Goal: Task Accomplishment & Management: Manage account settings

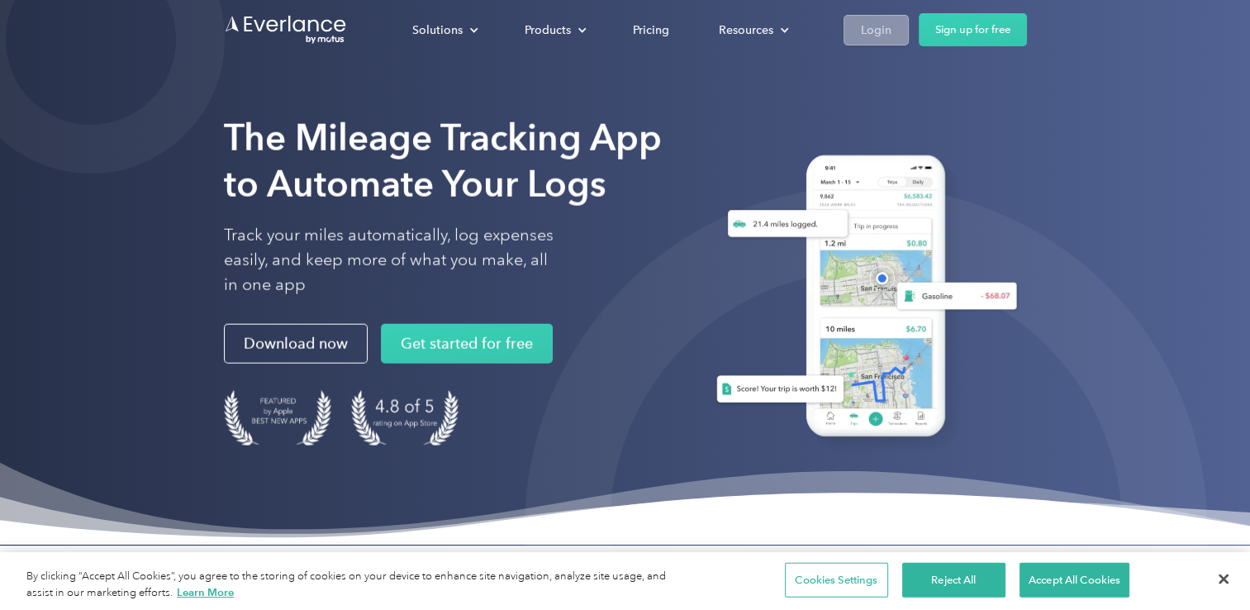
click at [881, 36] on div "Login" at bounding box center [876, 30] width 31 height 21
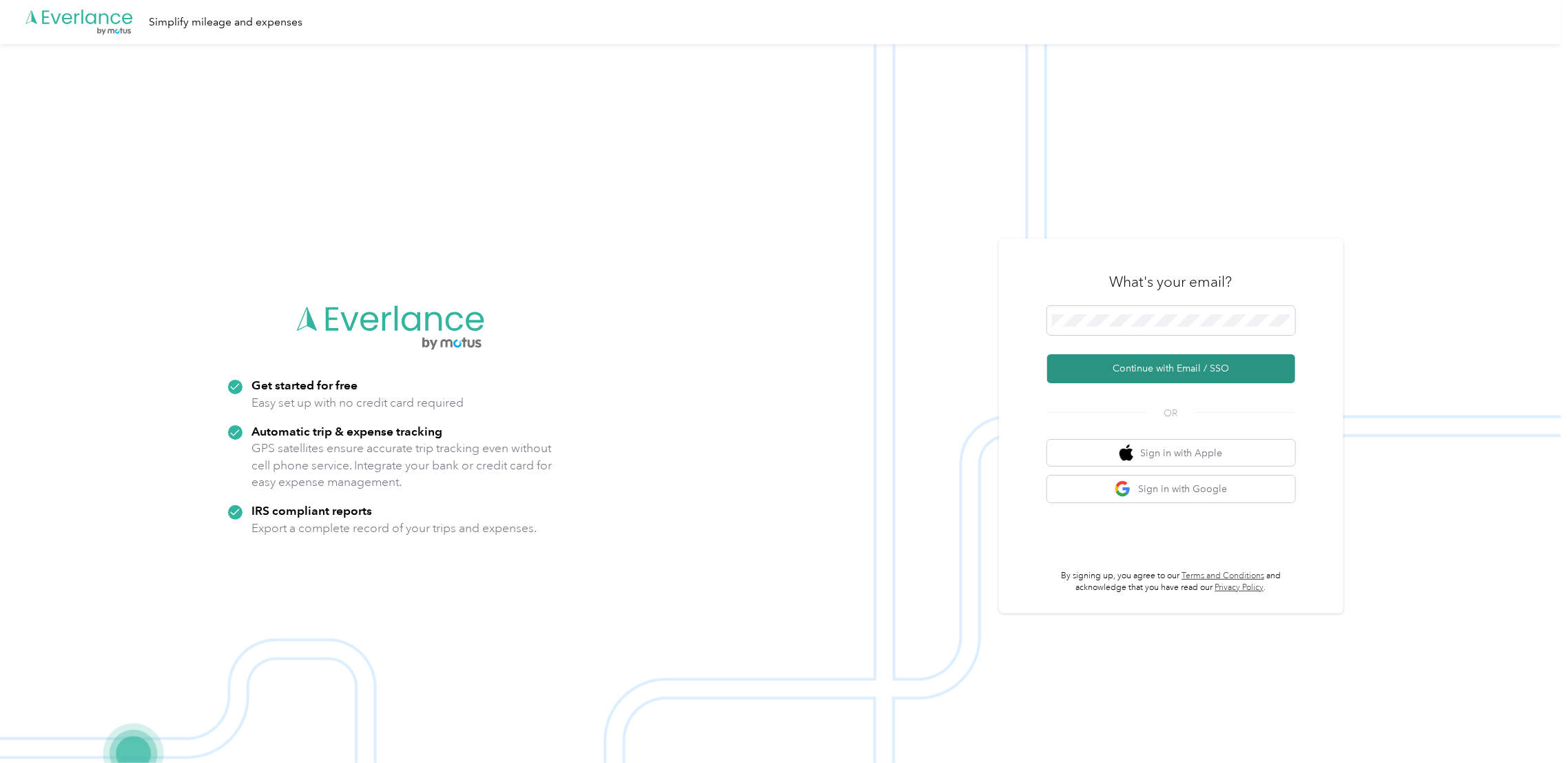
click at [1164, 373] on button "Continue with Email / SSO" at bounding box center [1170, 369] width 248 height 29
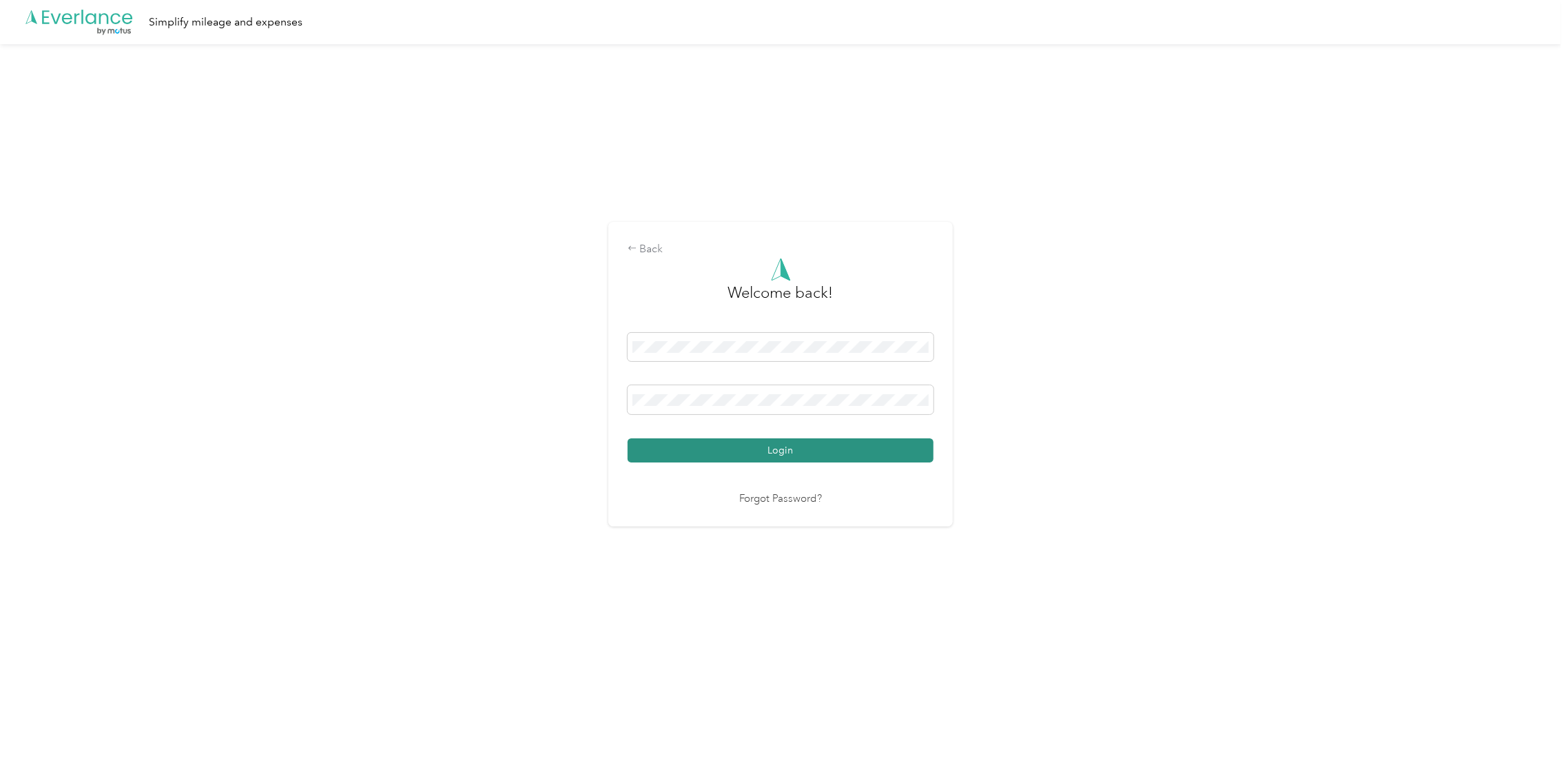
click at [907, 454] on button "Login" at bounding box center [780, 450] width 306 height 24
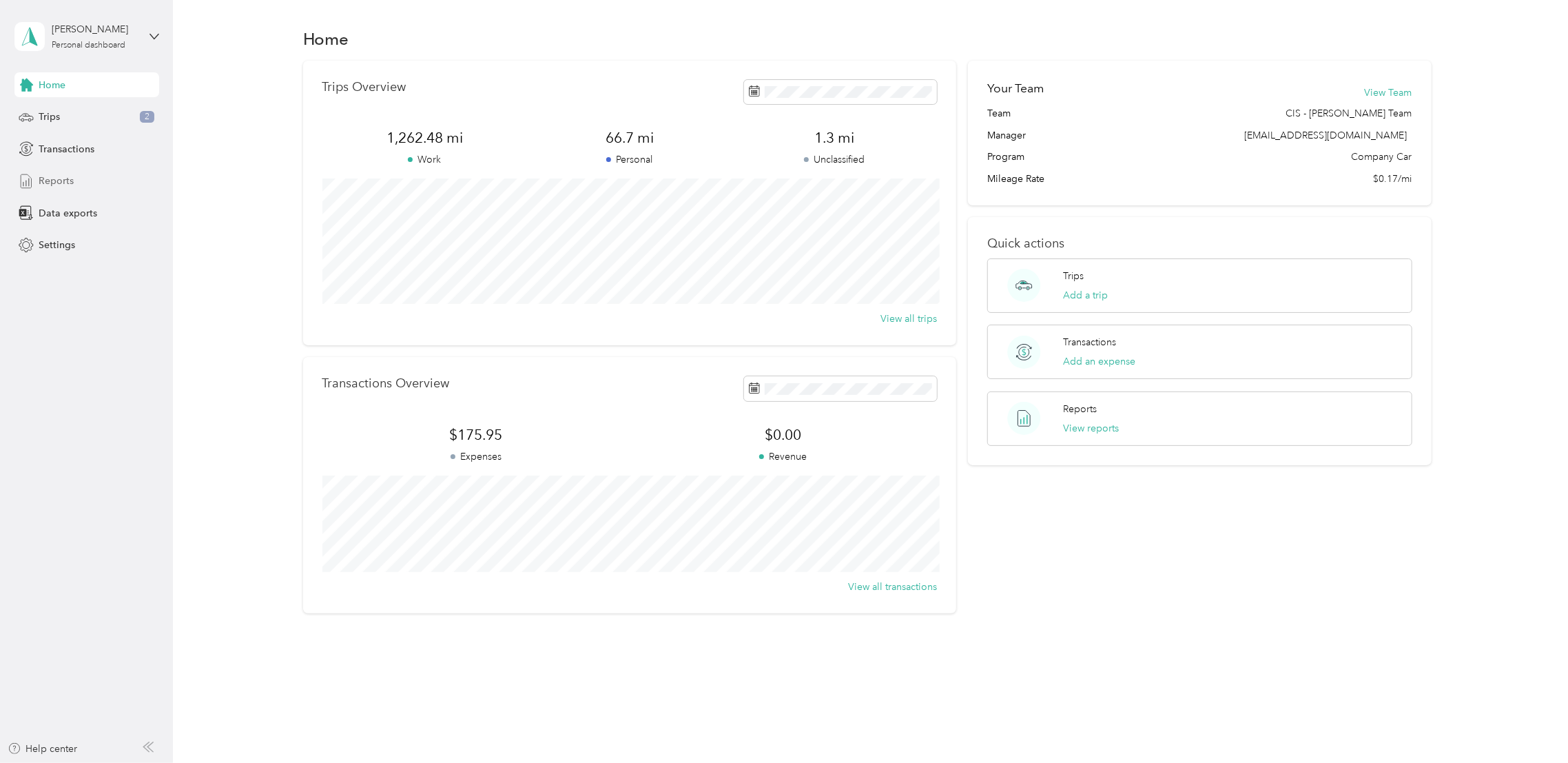
click at [62, 175] on span "Reports" at bounding box center [56, 180] width 35 height 14
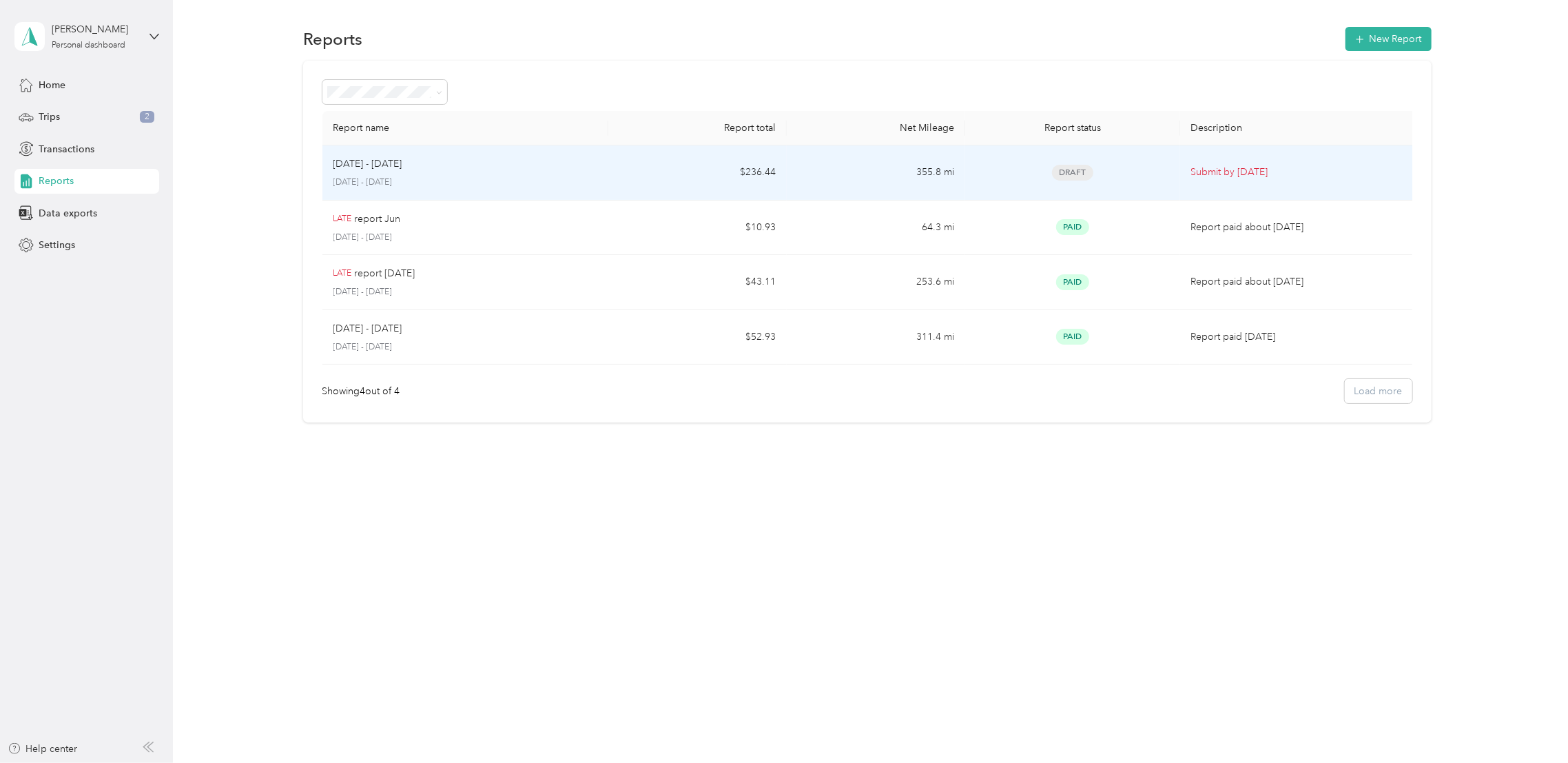
click at [684, 178] on td "$236.44" at bounding box center [698, 173] width 178 height 55
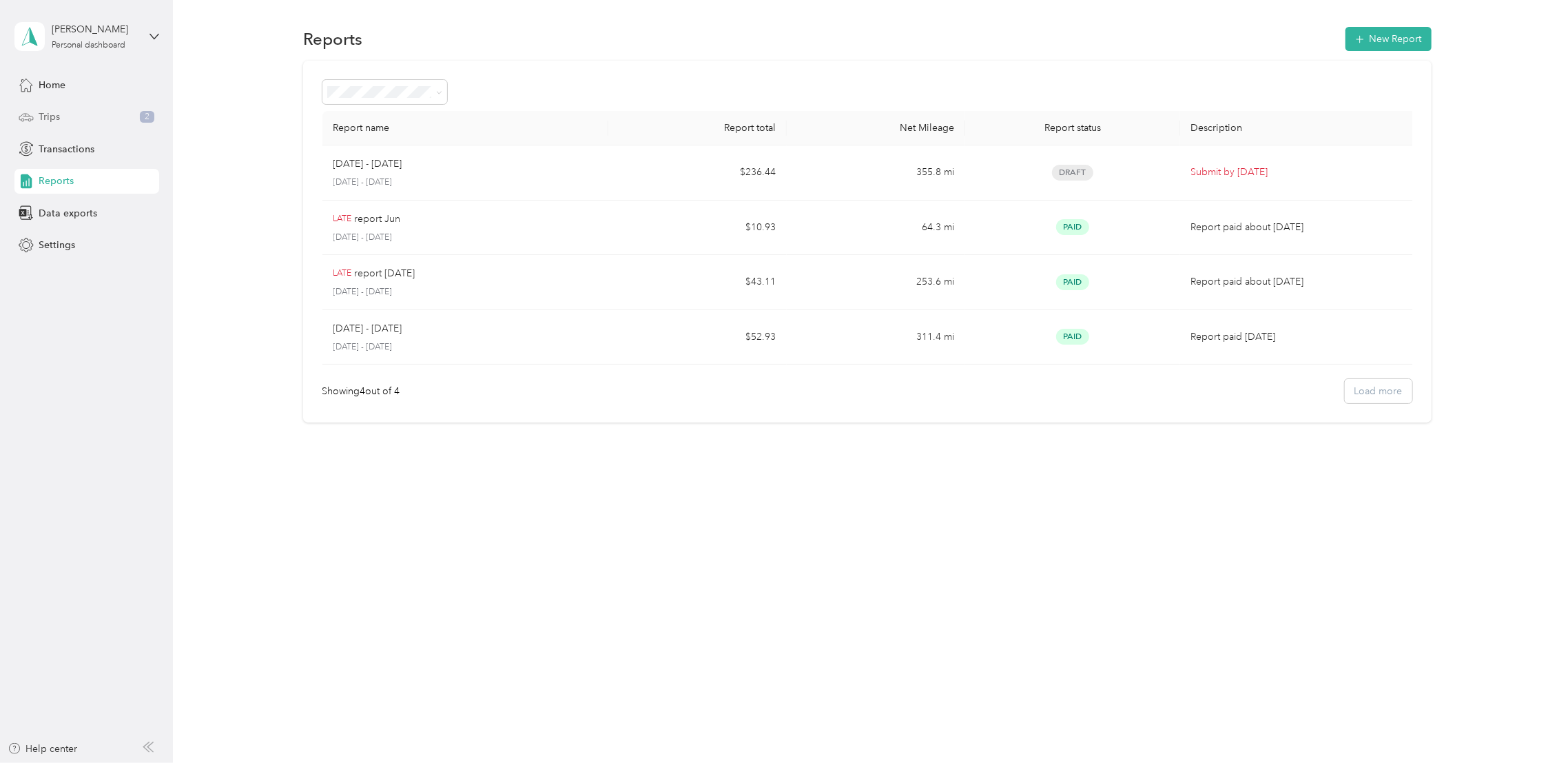
click at [43, 111] on span "Trips" at bounding box center [49, 116] width 22 height 14
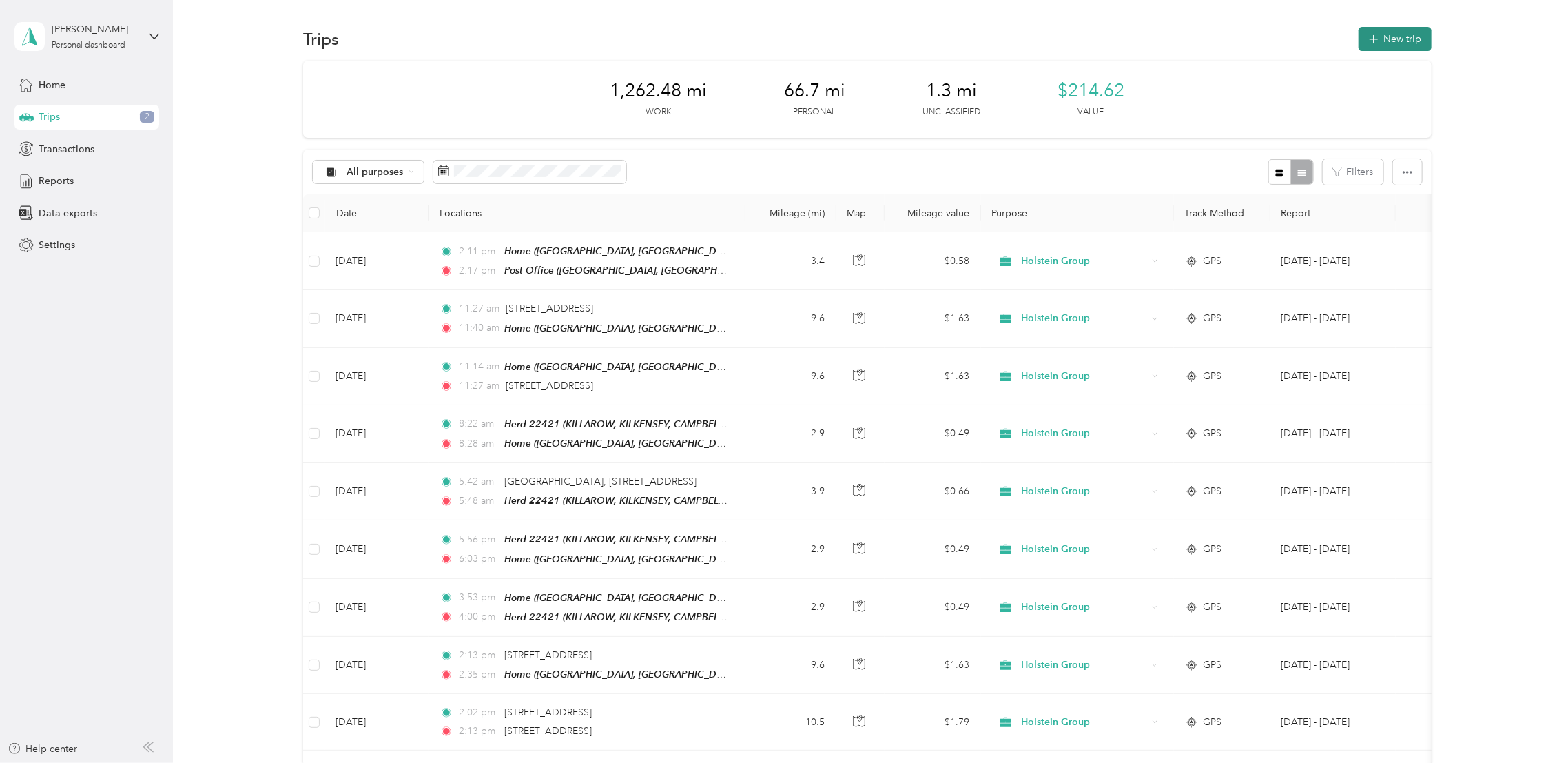
click at [1377, 46] on button "New trip" at bounding box center [1395, 38] width 73 height 24
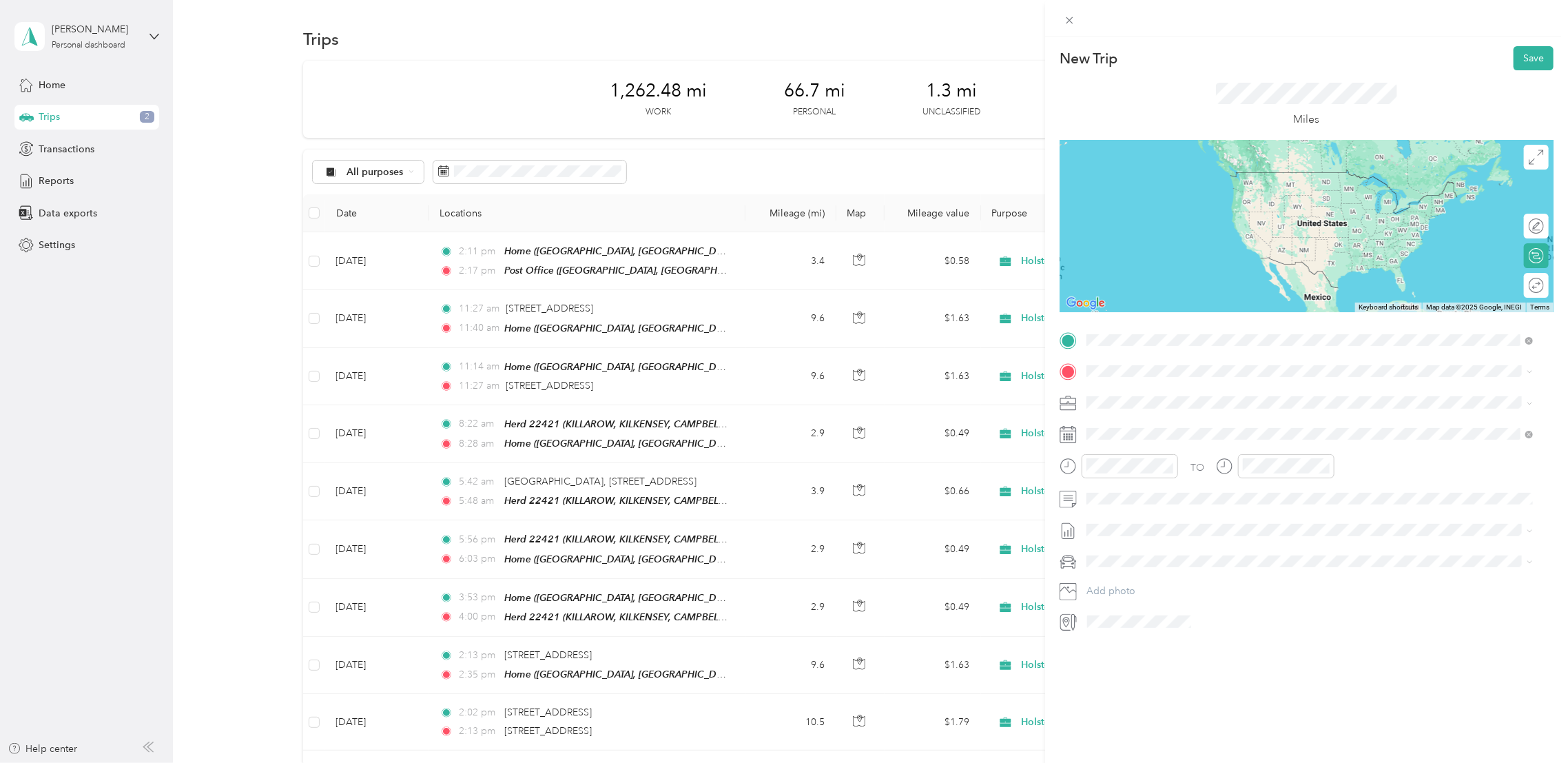
click at [1155, 400] on span "PA28 6EX Campbeltown, Argyll and Bute, Scotland, United Kingdom" at bounding box center [1300, 395] width 375 height 24
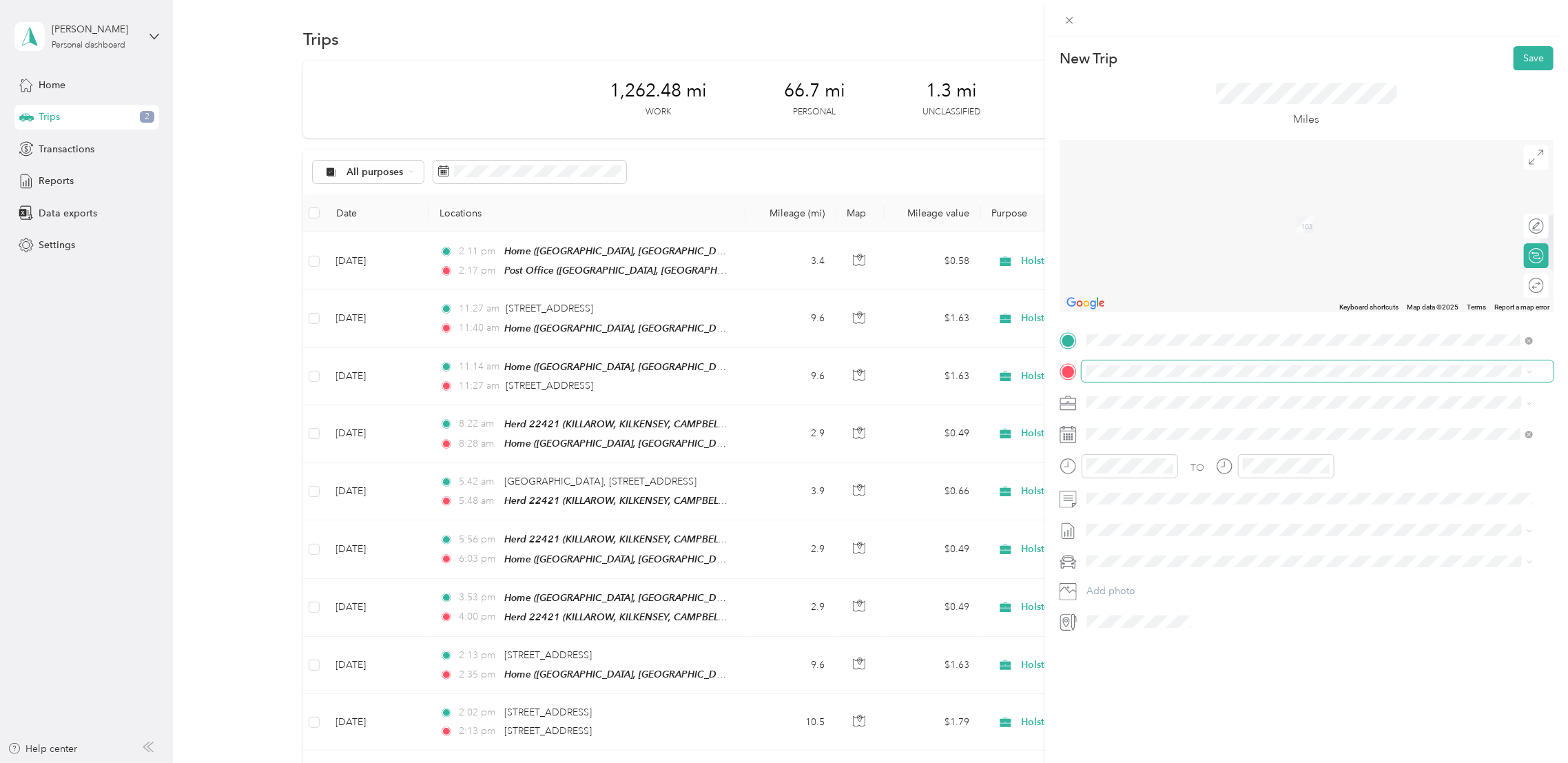
click at [1160, 378] on span at bounding box center [1317, 371] width 472 height 22
click at [1175, 434] on div "TEAM Herd 23226 RHOIN, PA28 6NT, CAMPBEL TOWN, ARGYLL & BUTE, SCOTLAND" at bounding box center [1320, 444] width 416 height 48
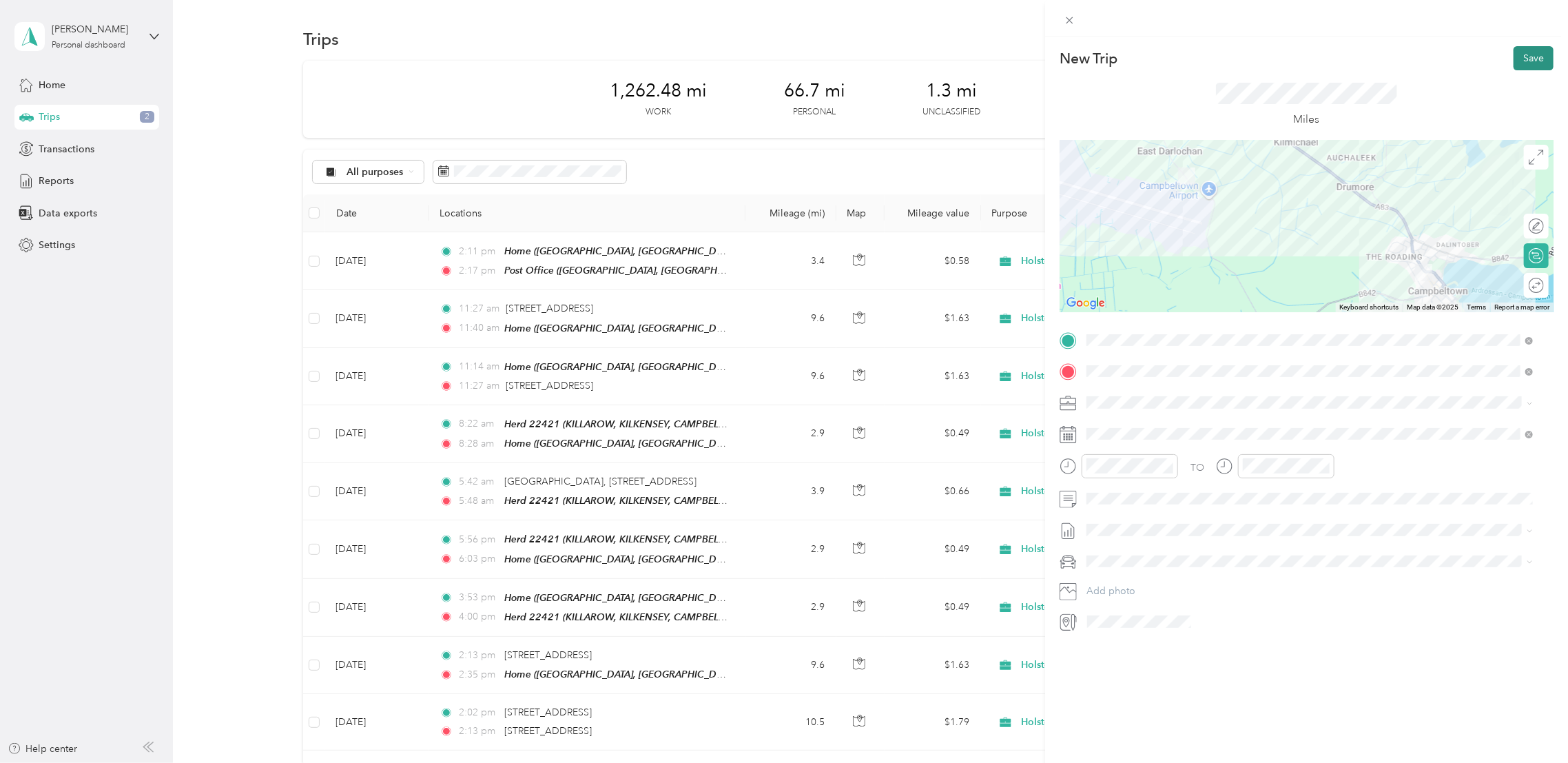
click at [1515, 58] on button "Save" at bounding box center [1533, 58] width 40 height 24
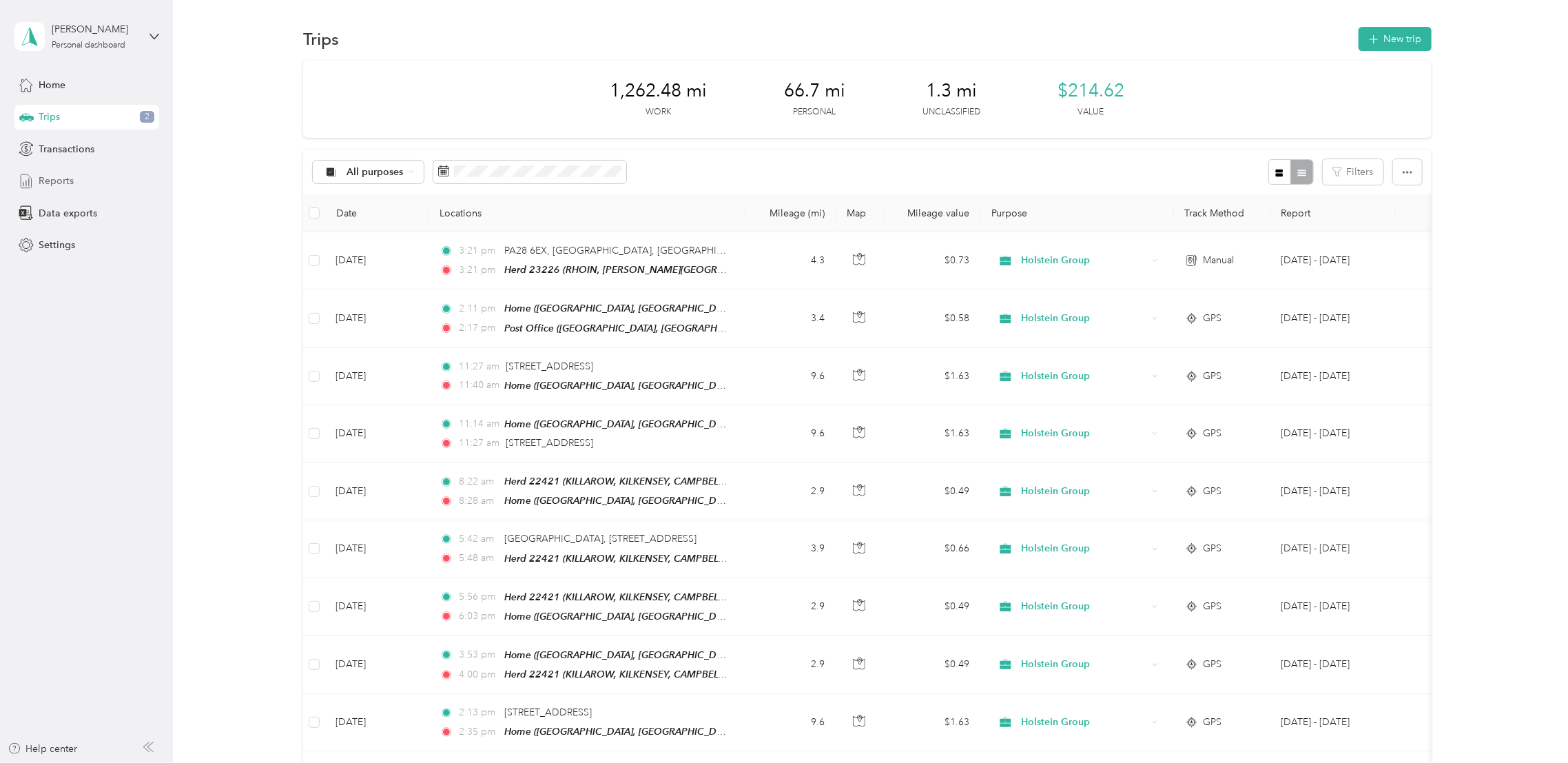
click at [62, 178] on span "Reports" at bounding box center [56, 180] width 35 height 14
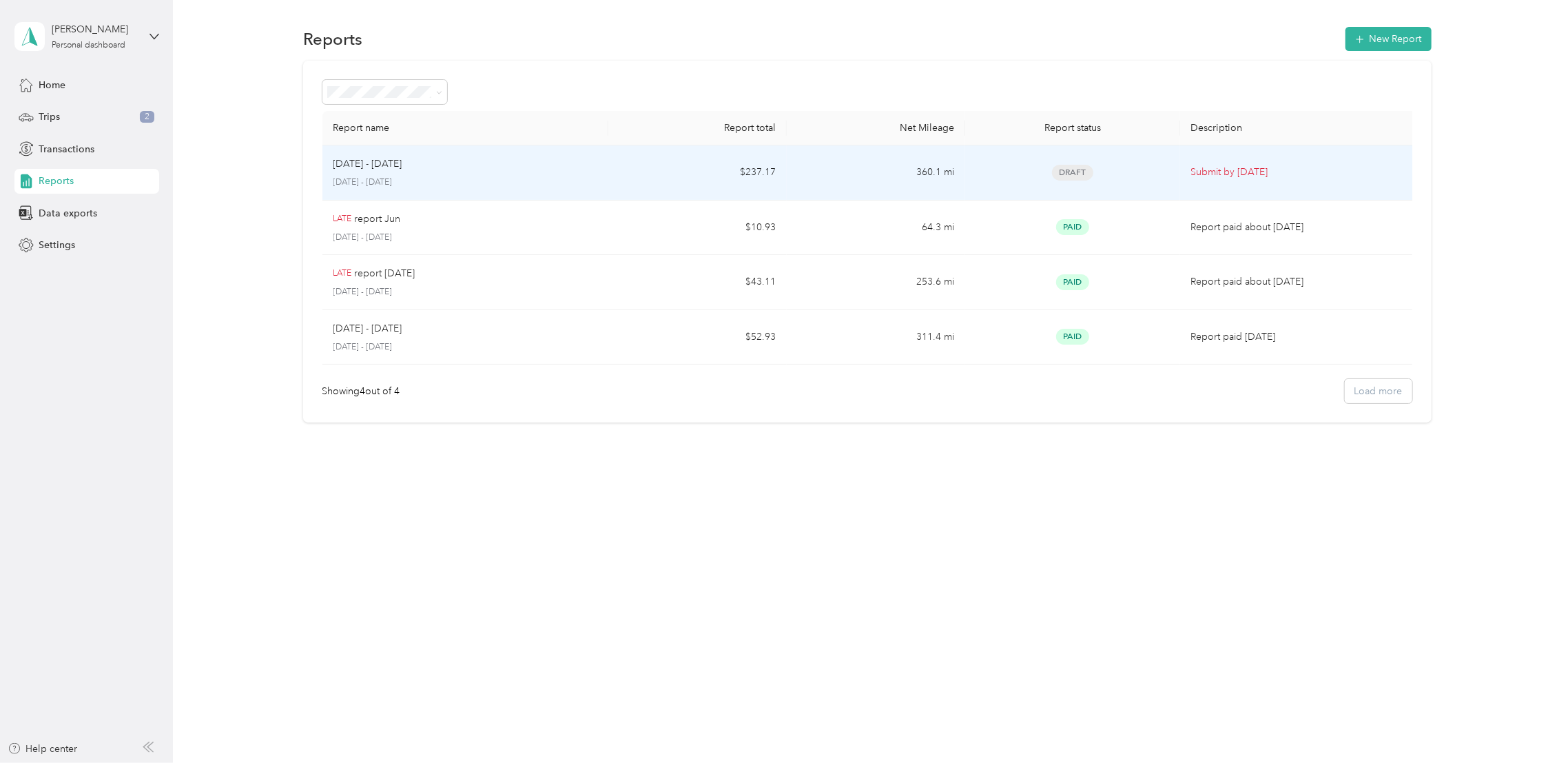
click at [411, 194] on td "Sep 1 - 30, 2025 September 1 - 30, 2025" at bounding box center [465, 173] width 286 height 55
